Goal: Find specific page/section: Find specific page/section

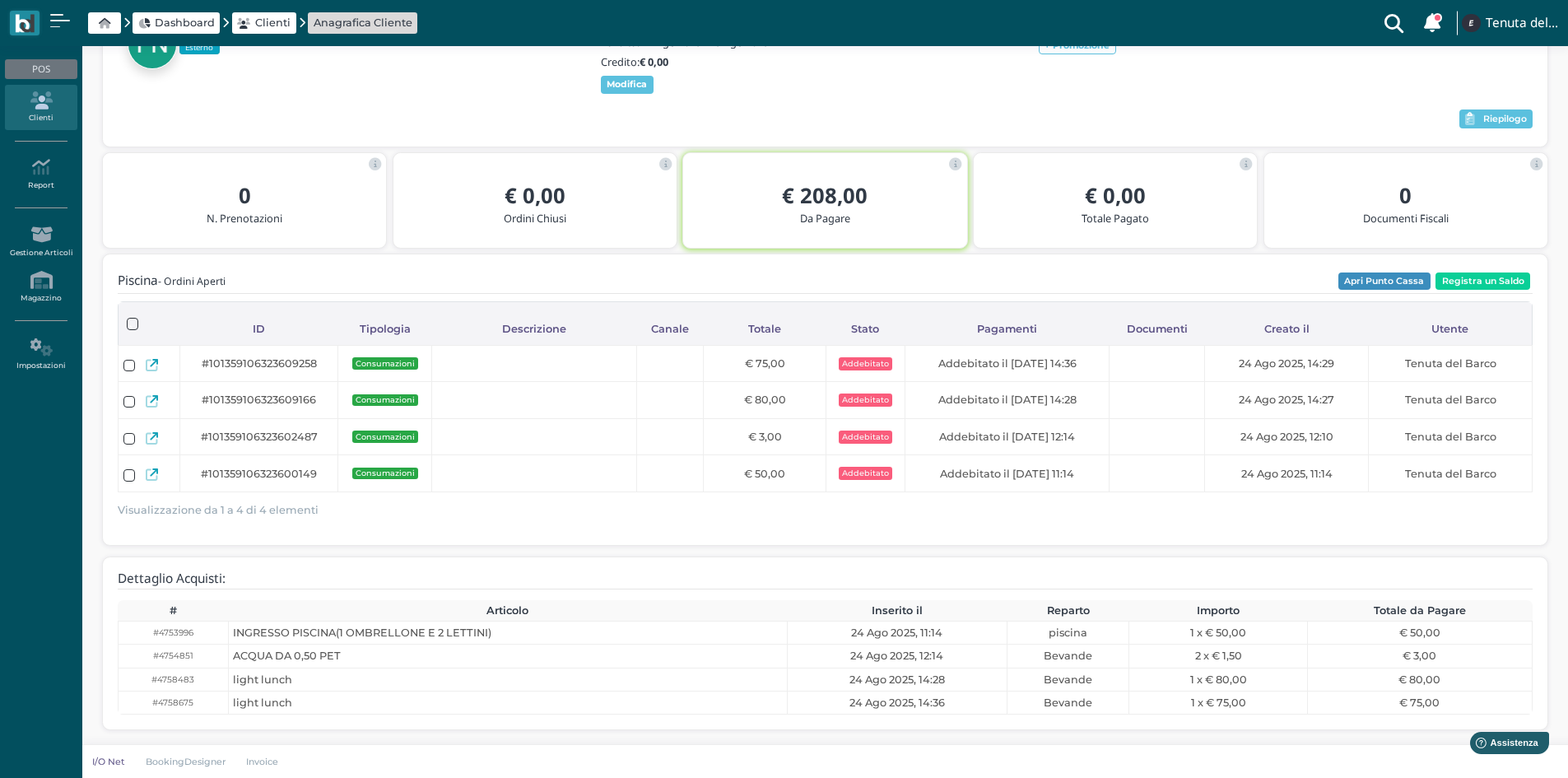
click at [35, 101] on icon at bounding box center [40, 101] width 72 height 18
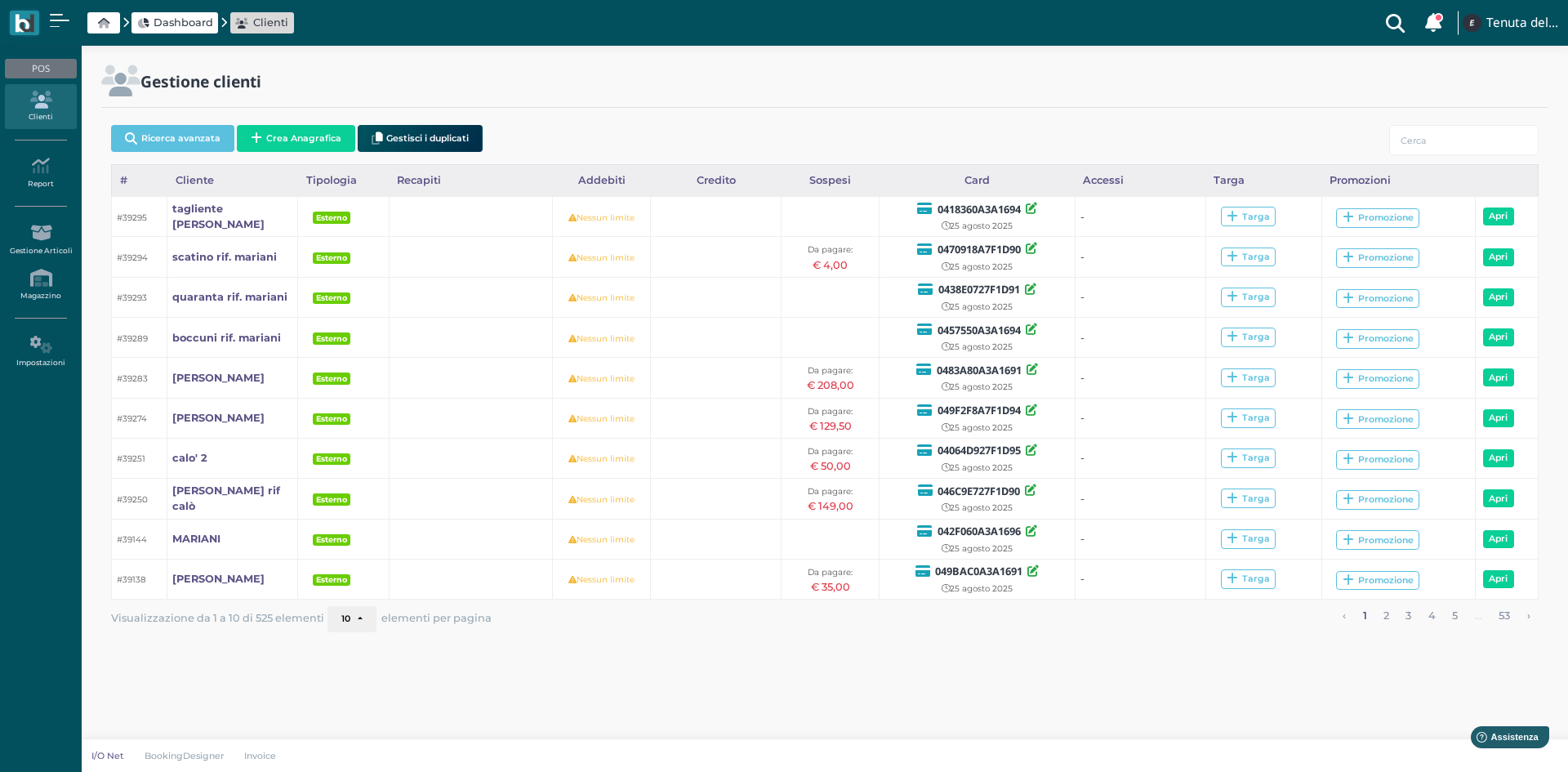
click at [185, 18] on span "Dashboard" at bounding box center [183, 23] width 60 height 16
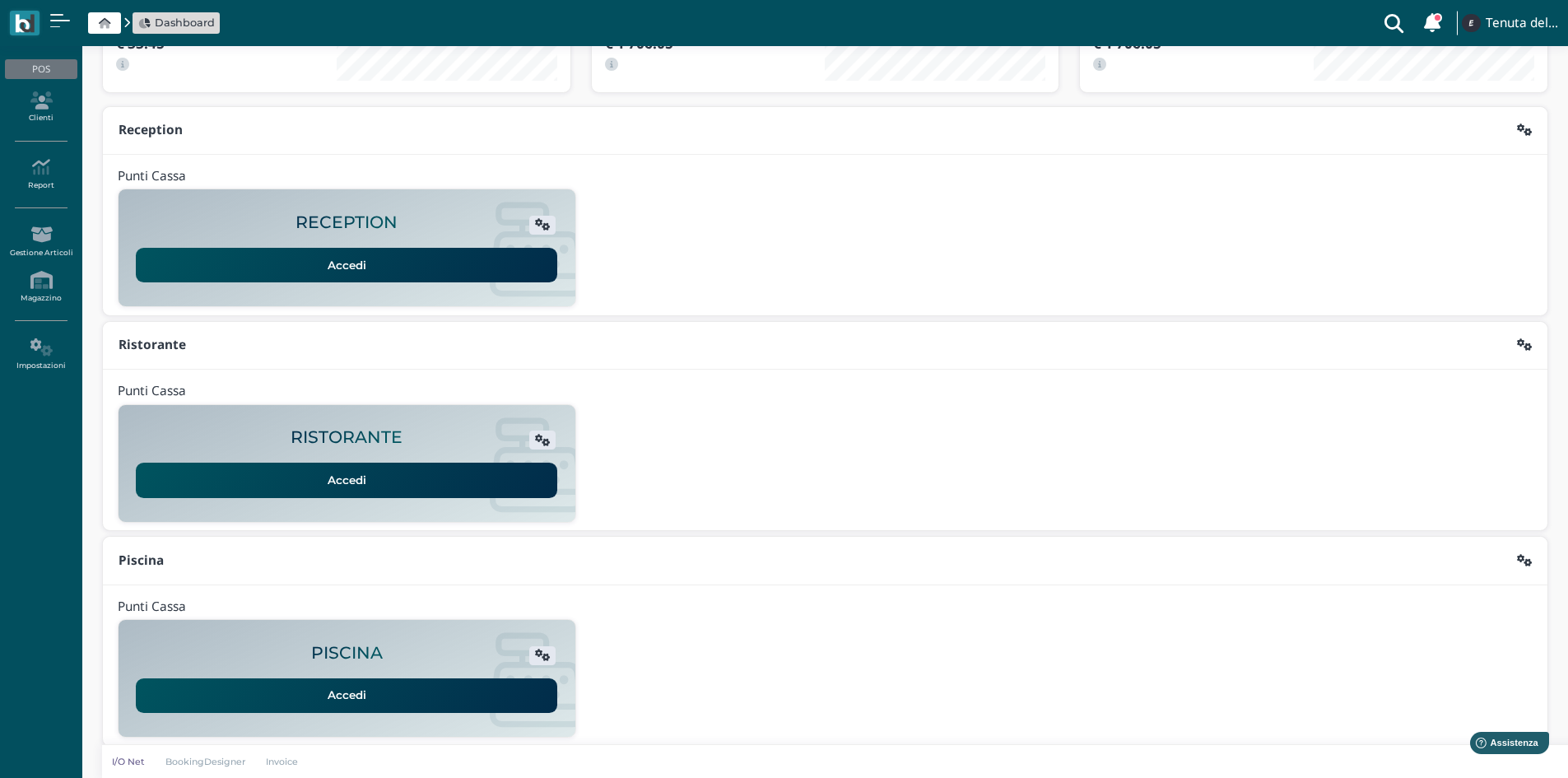
scroll to position [134, 0]
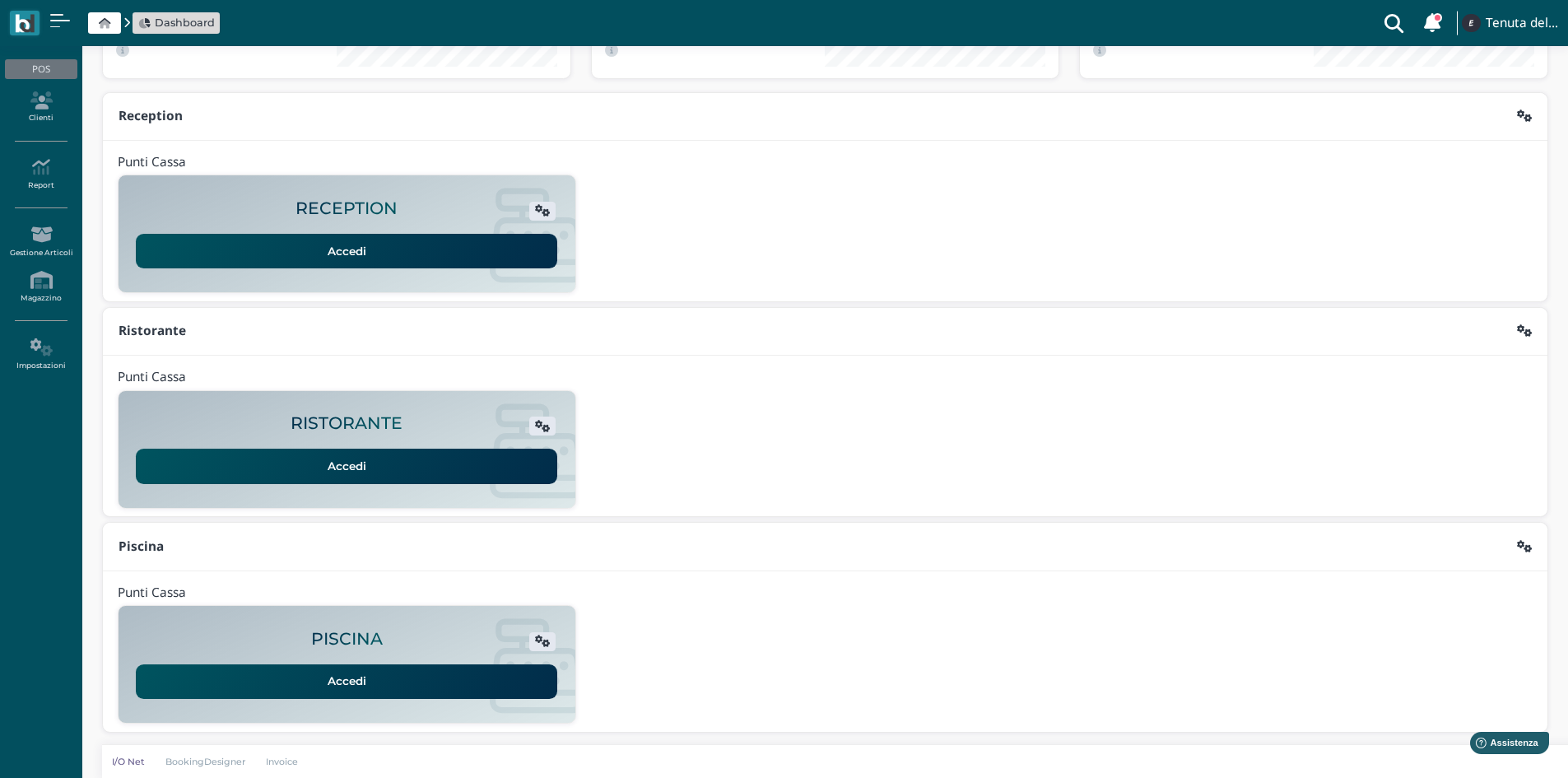
click at [349, 677] on link "Accedi" at bounding box center [346, 681] width 421 height 35
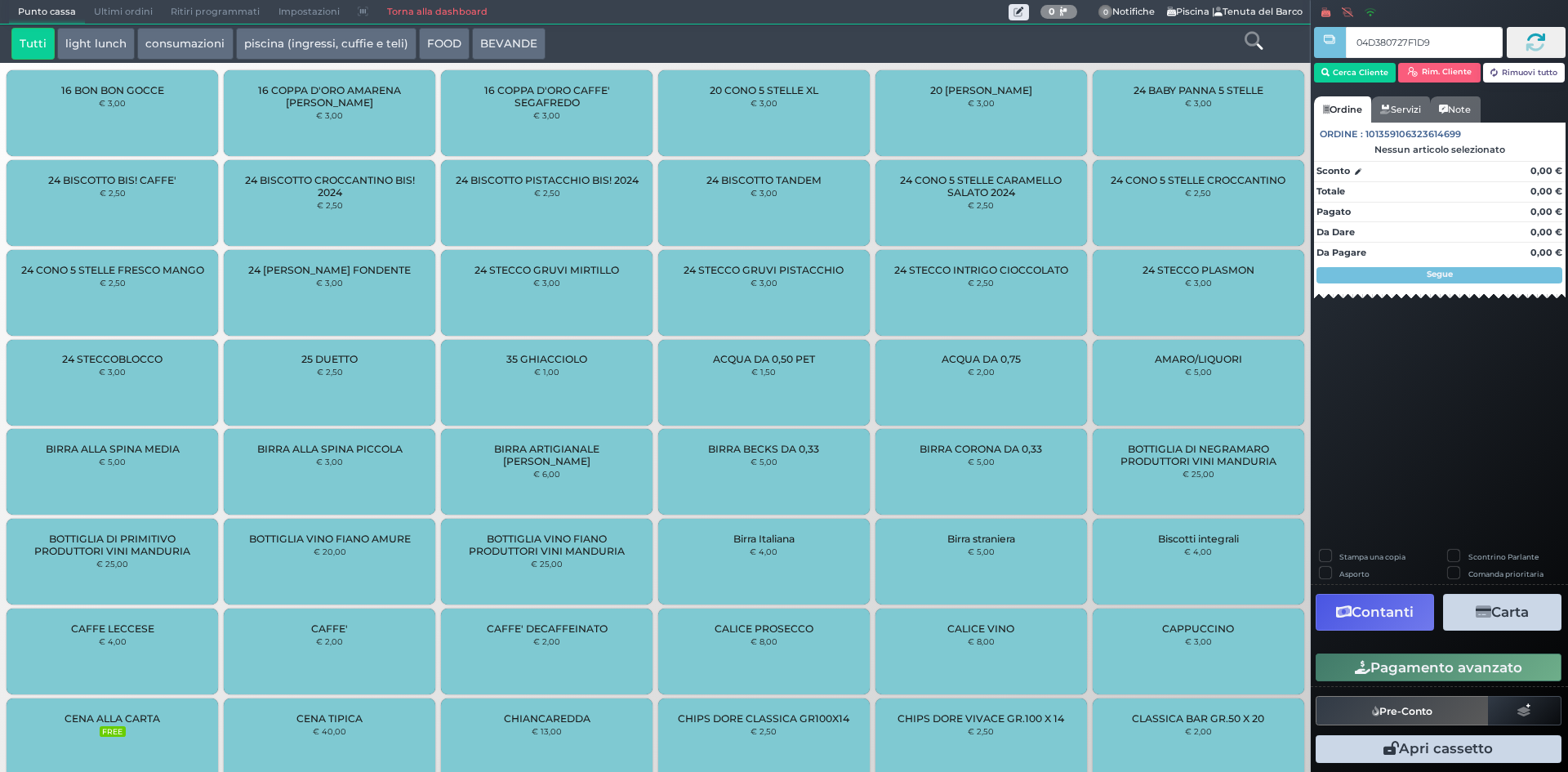
type input "04D380727F1D90"
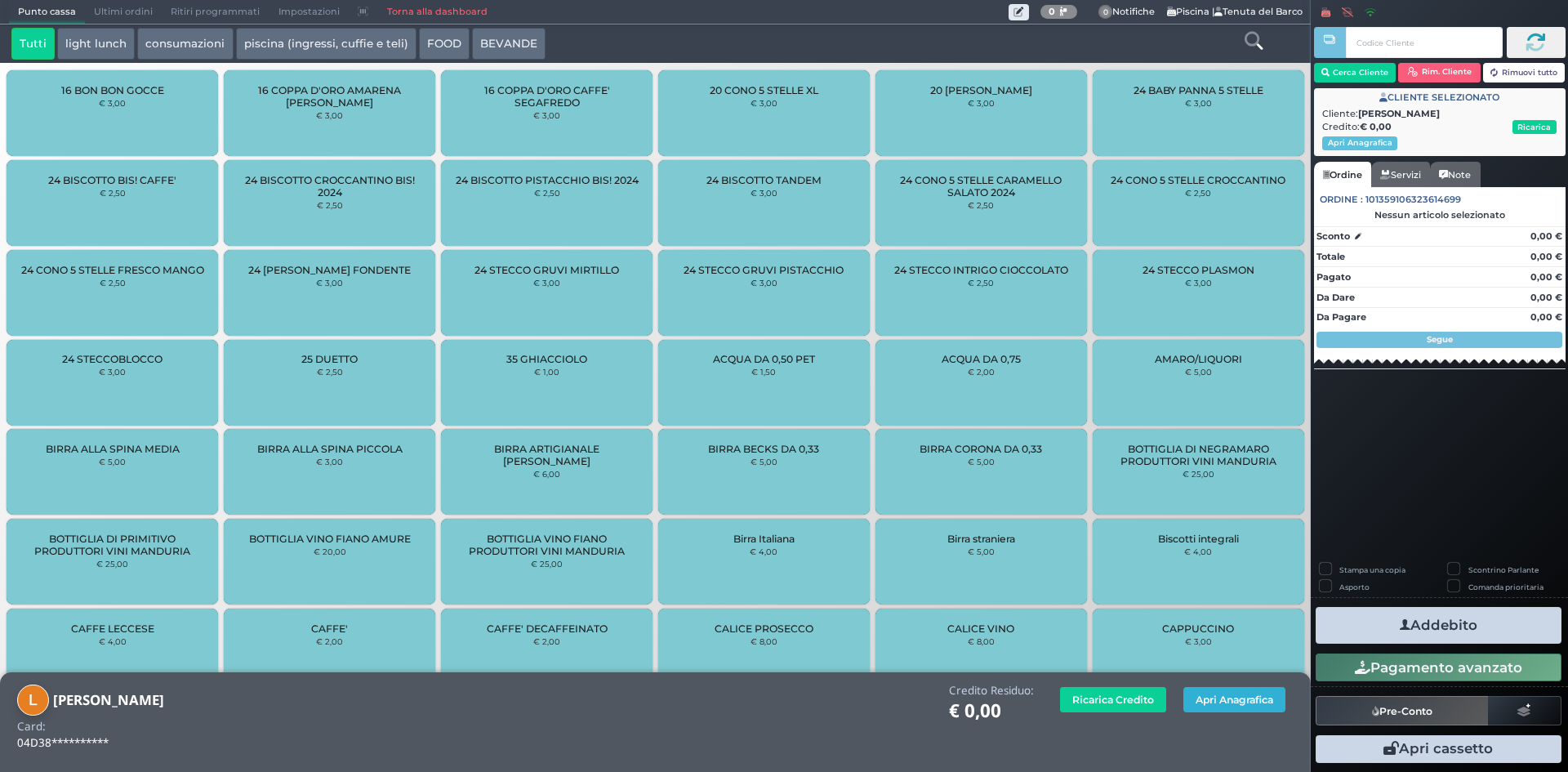
click at [1195, 707] on button "Apri Anagrafica" at bounding box center [1234, 700] width 102 height 25
click at [1204, 691] on button "Apri Anagrafica" at bounding box center [1234, 700] width 102 height 25
click at [1232, 695] on button "Apri Anagrafica" at bounding box center [1234, 700] width 102 height 25
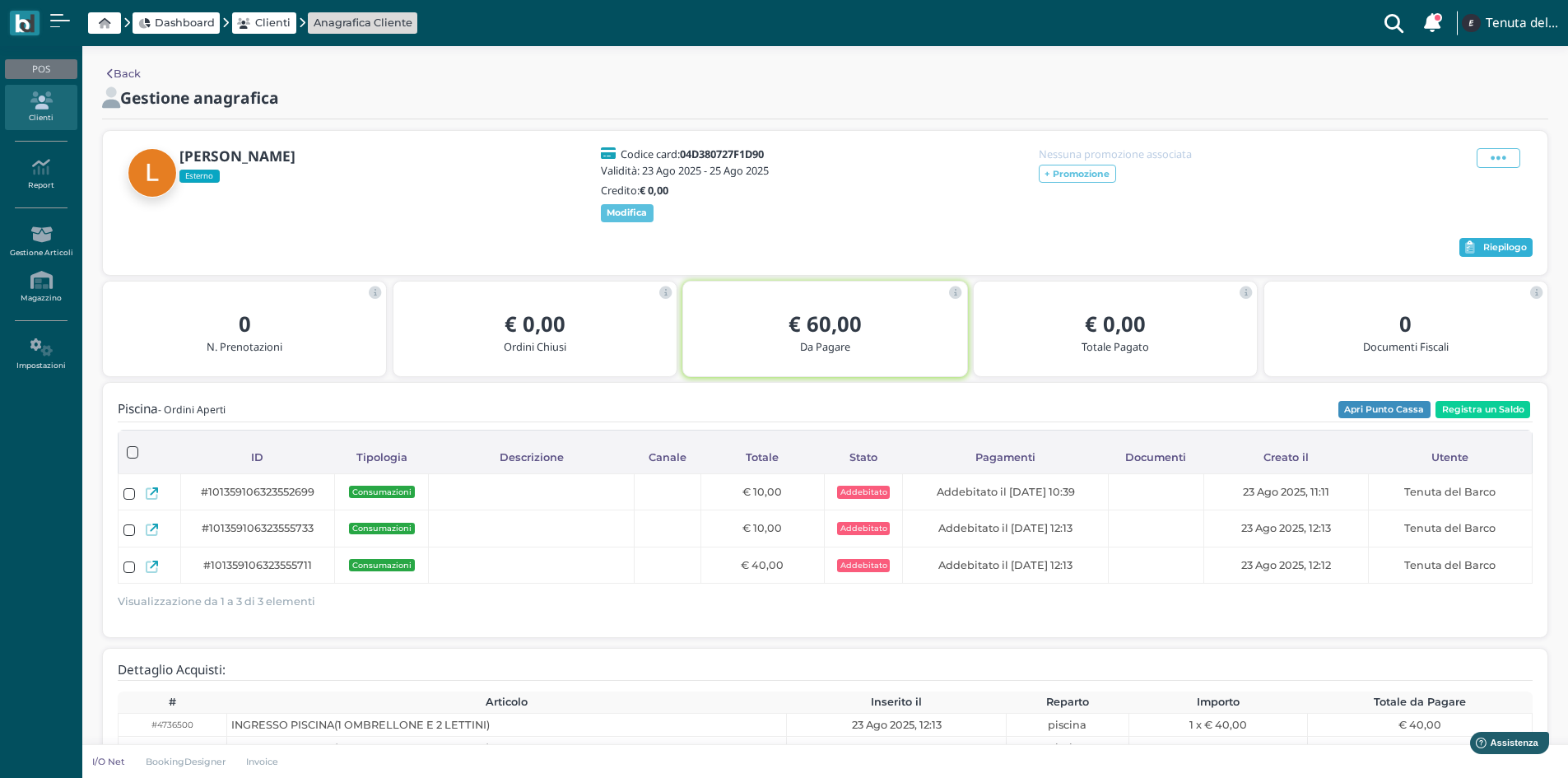
click at [1489, 253] on span "Riepilogo" at bounding box center [1505, 248] width 43 height 12
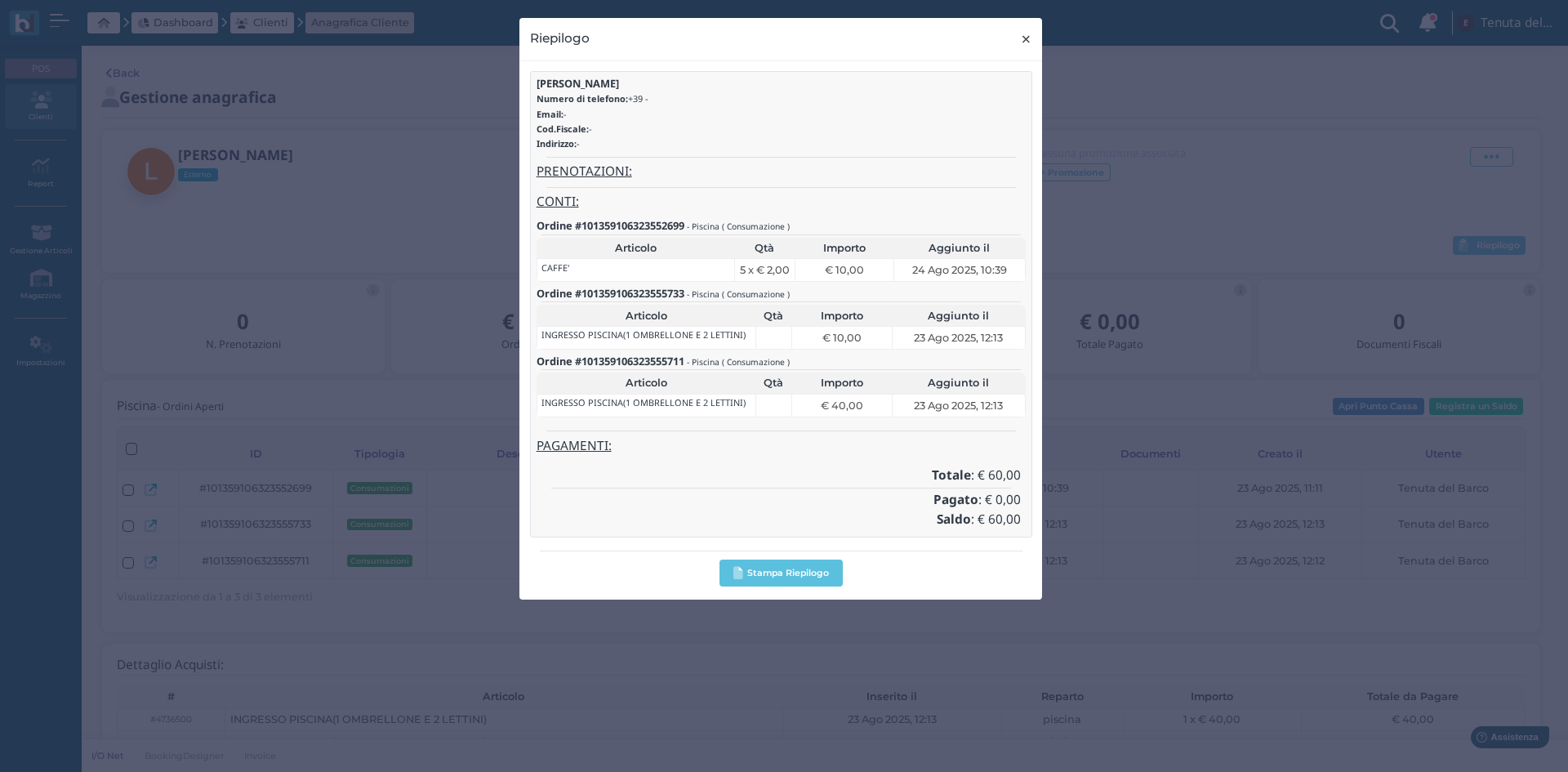
click at [1025, 32] on span "×" at bounding box center [1026, 39] width 13 height 22
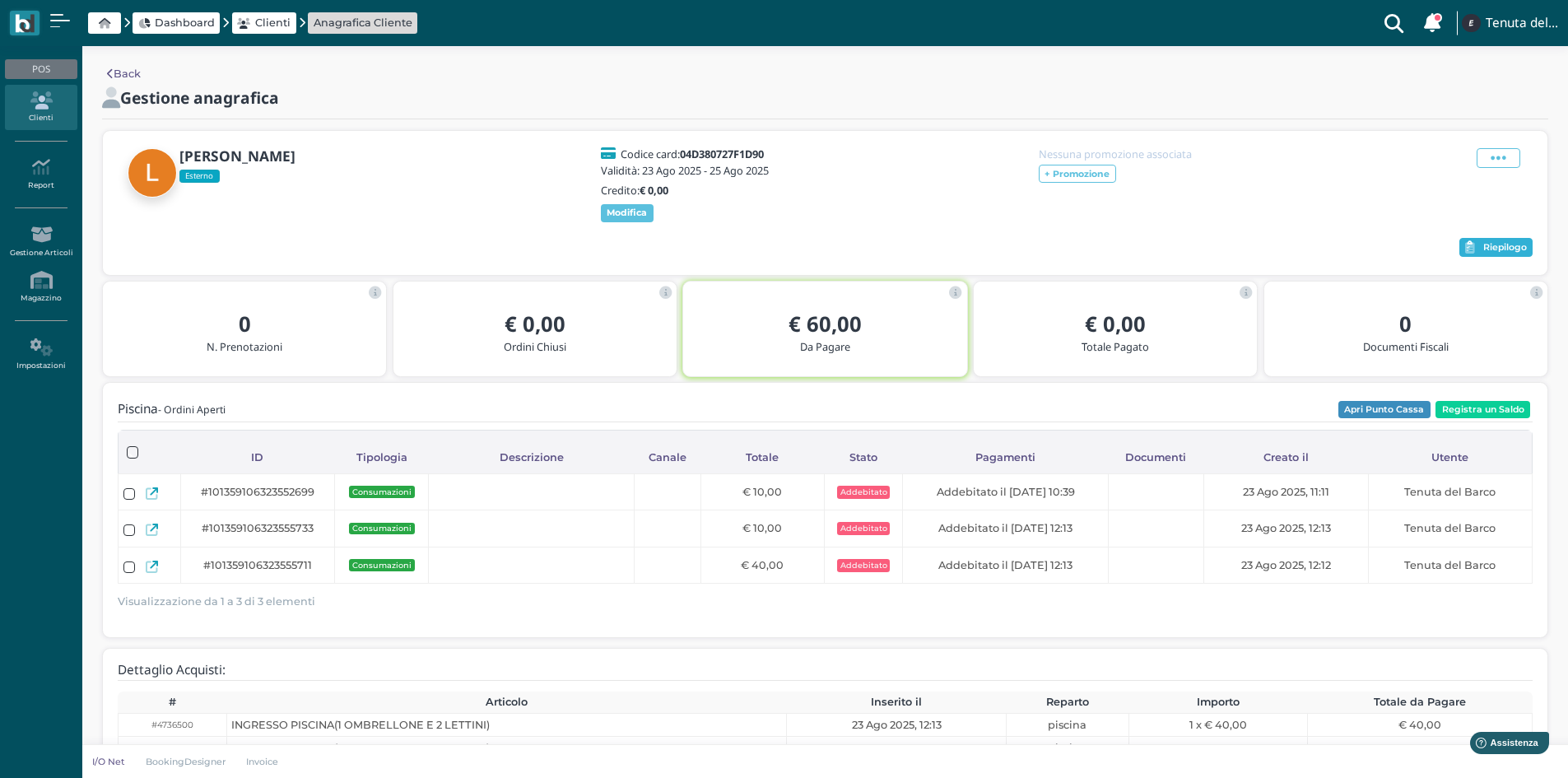
click at [1504, 253] on span "Riepilogo" at bounding box center [1505, 248] width 43 height 12
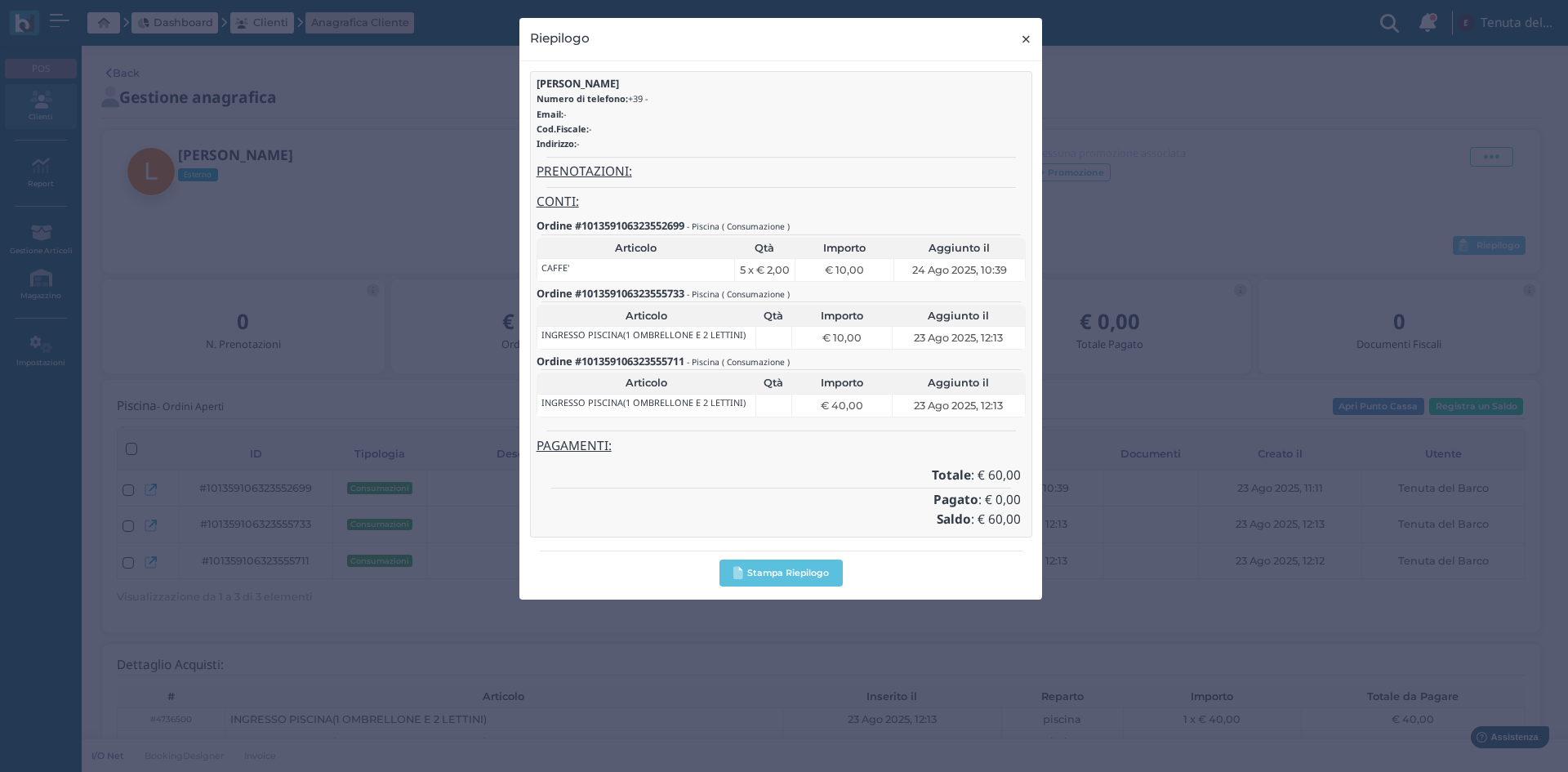
click at [1025, 42] on span "×" at bounding box center [1026, 39] width 13 height 22
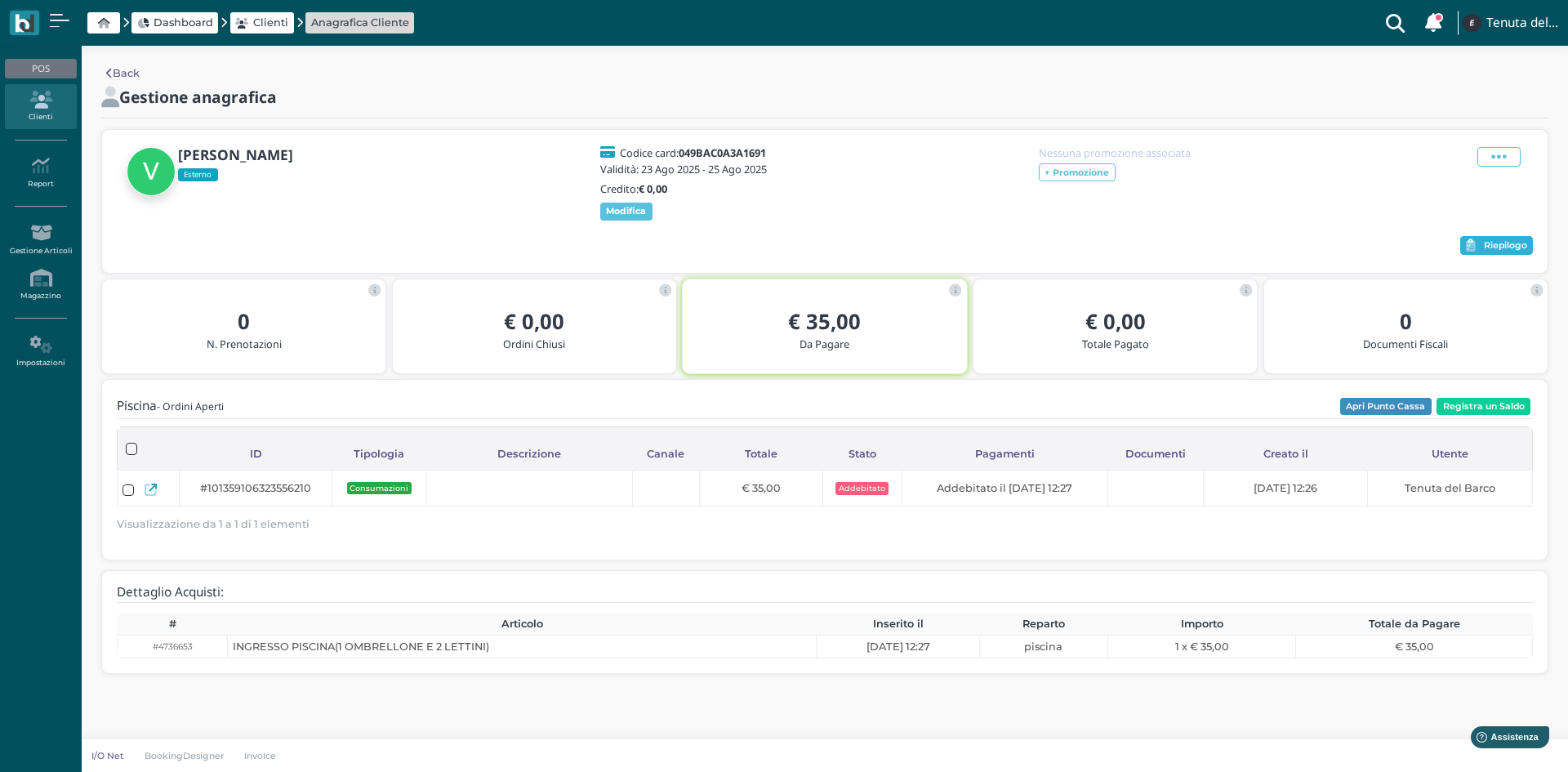
click at [1476, 255] on button "Riepilogo" at bounding box center [1497, 246] width 72 height 20
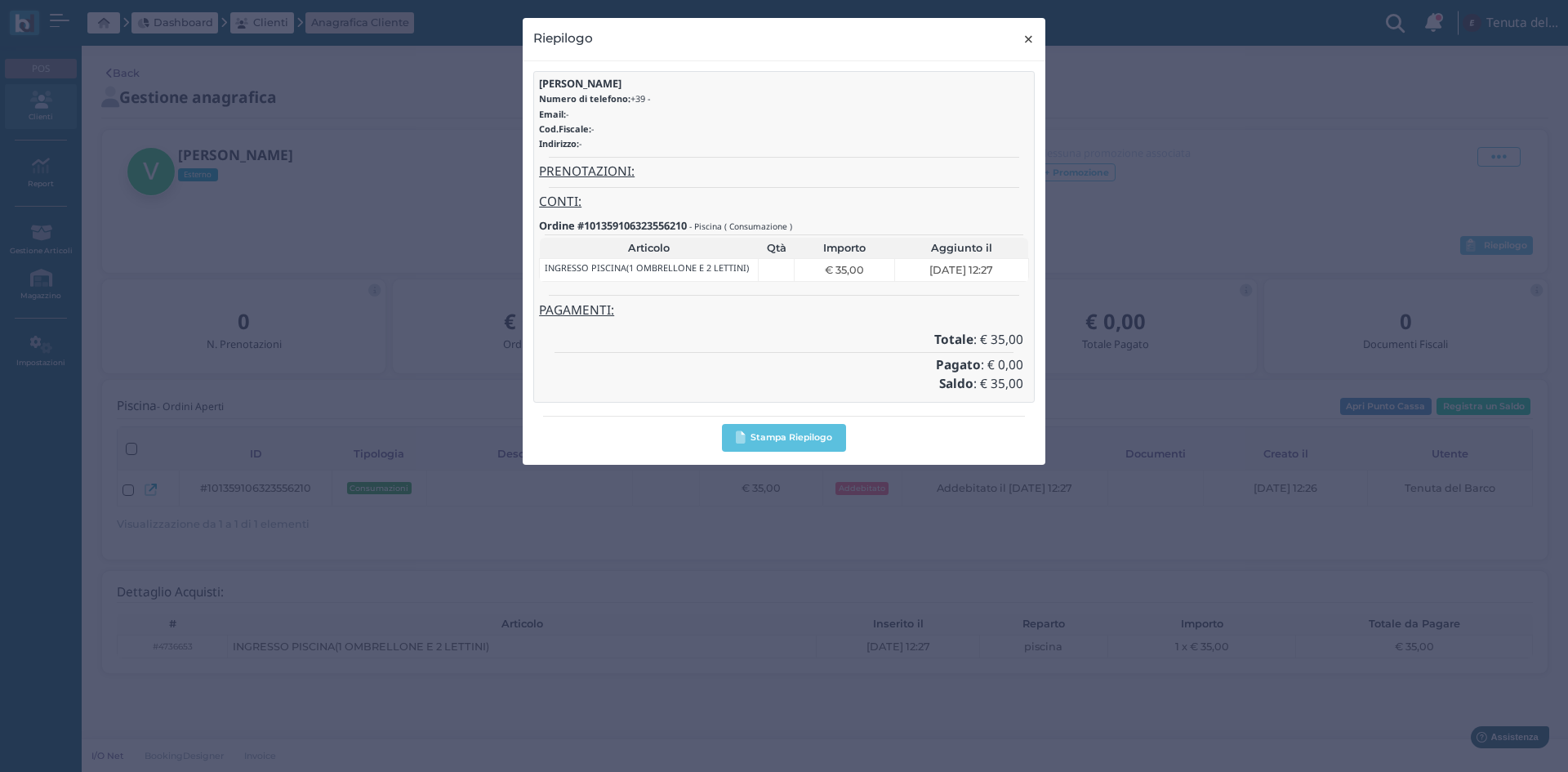
click at [1031, 42] on span "×" at bounding box center [1028, 39] width 13 height 22
